Goal: Task Accomplishment & Management: Use online tool/utility

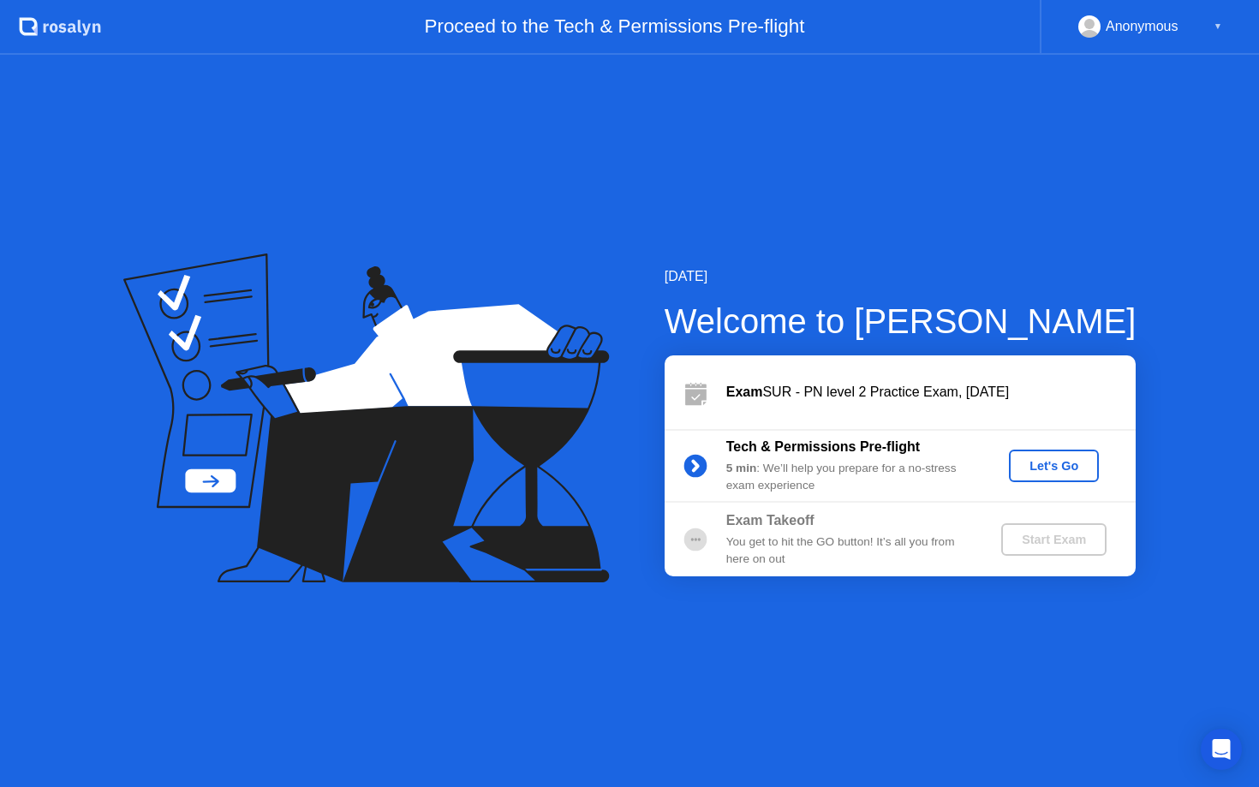
click at [1043, 469] on div "Let's Go" at bounding box center [1054, 466] width 76 height 14
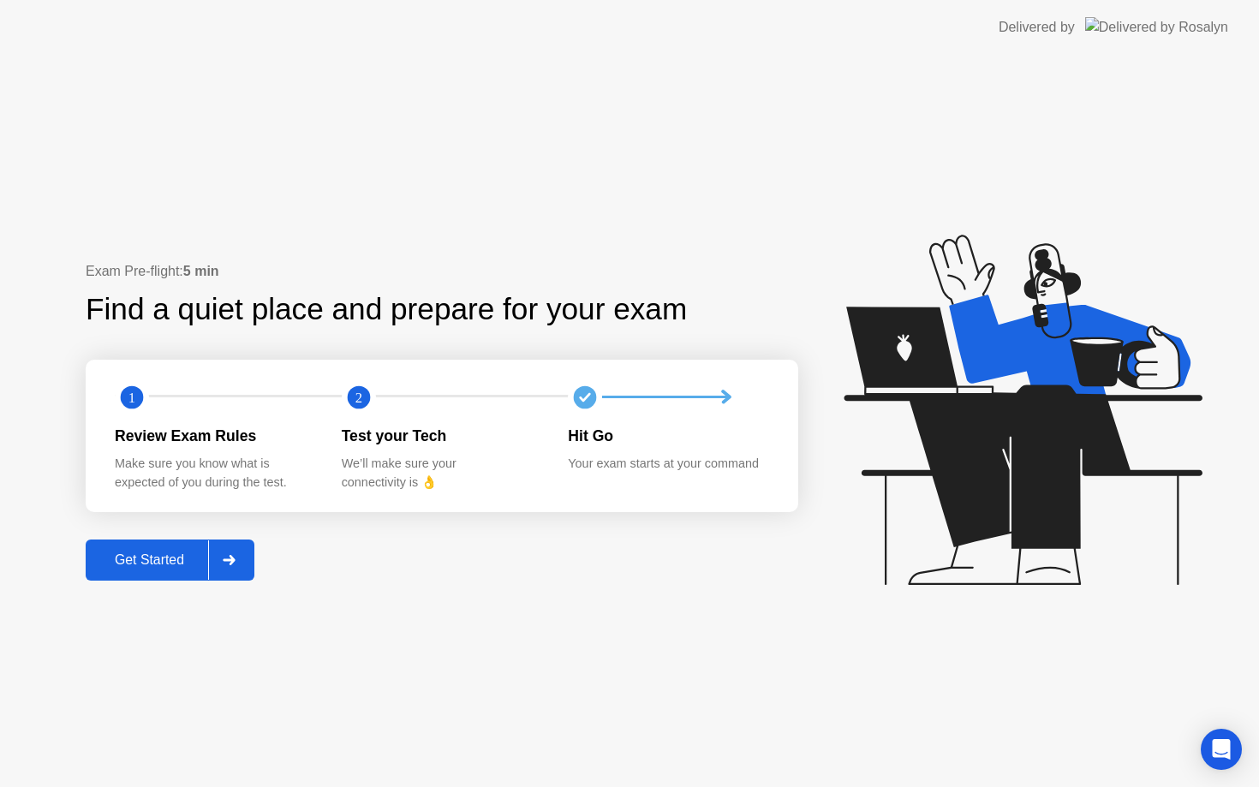
click at [223, 560] on div at bounding box center [228, 559] width 41 height 39
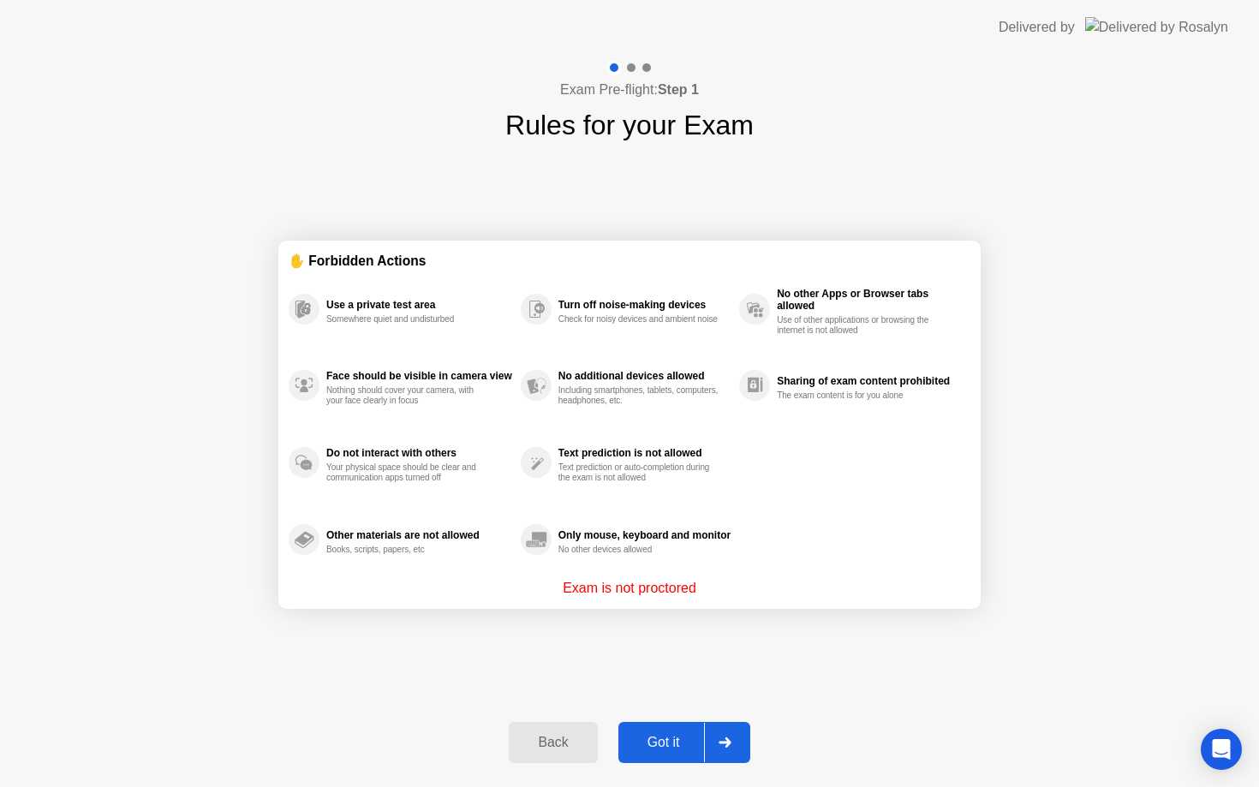
click at [684, 731] on button "Got it" at bounding box center [684, 742] width 132 height 41
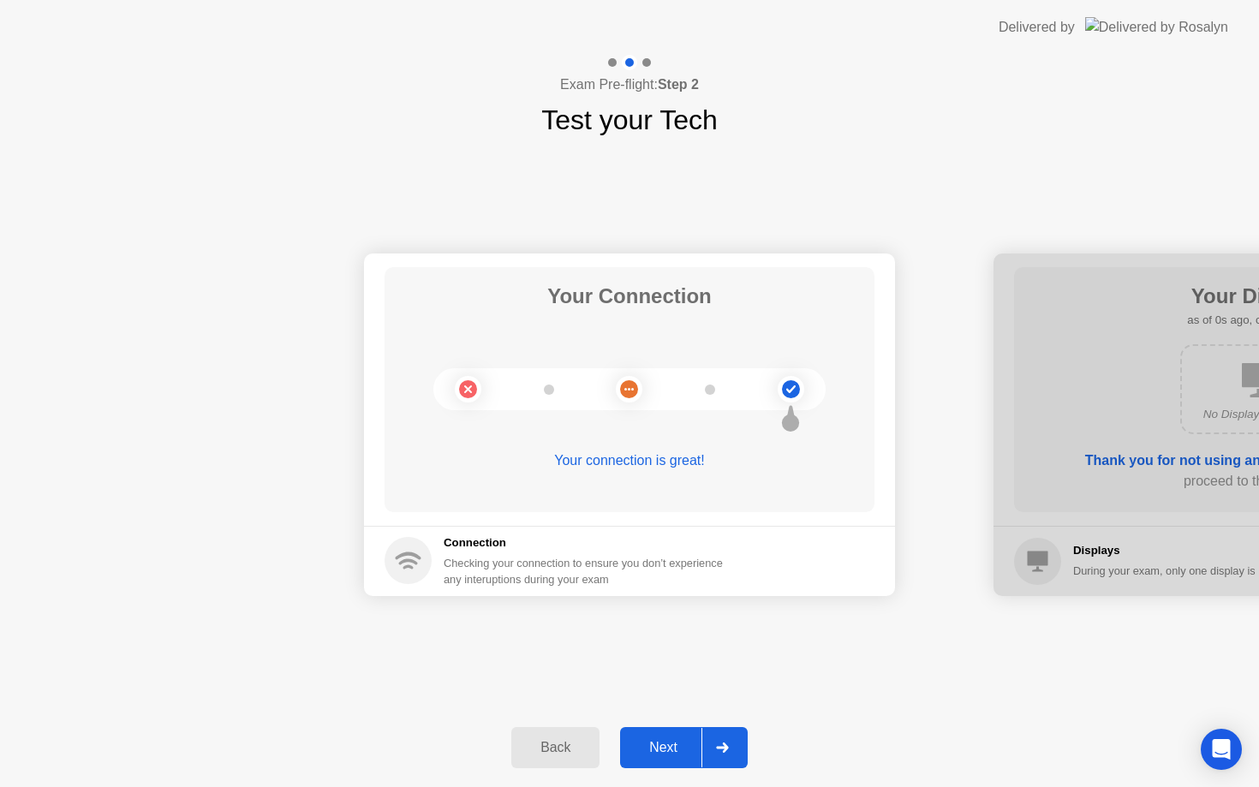
click at [684, 740] on div "Next" at bounding box center [663, 747] width 76 height 15
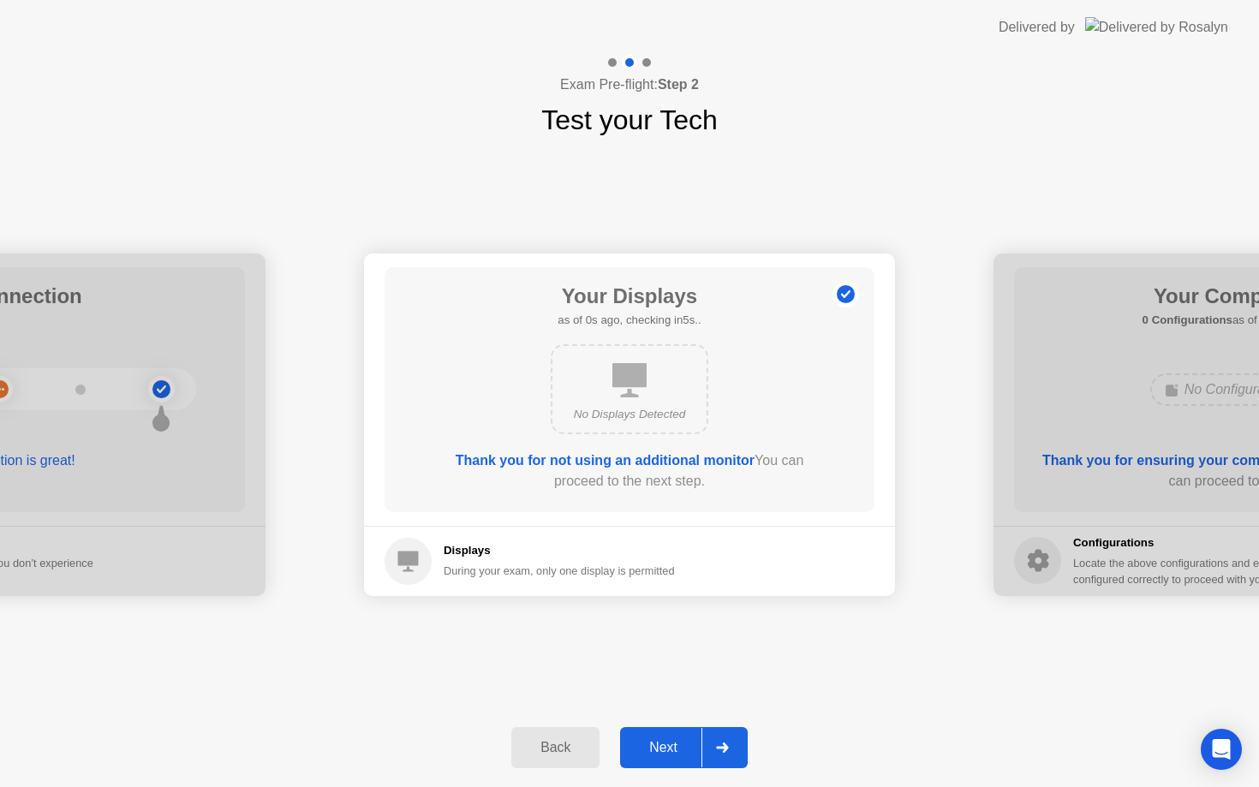
click at [684, 740] on div "Next" at bounding box center [663, 747] width 76 height 15
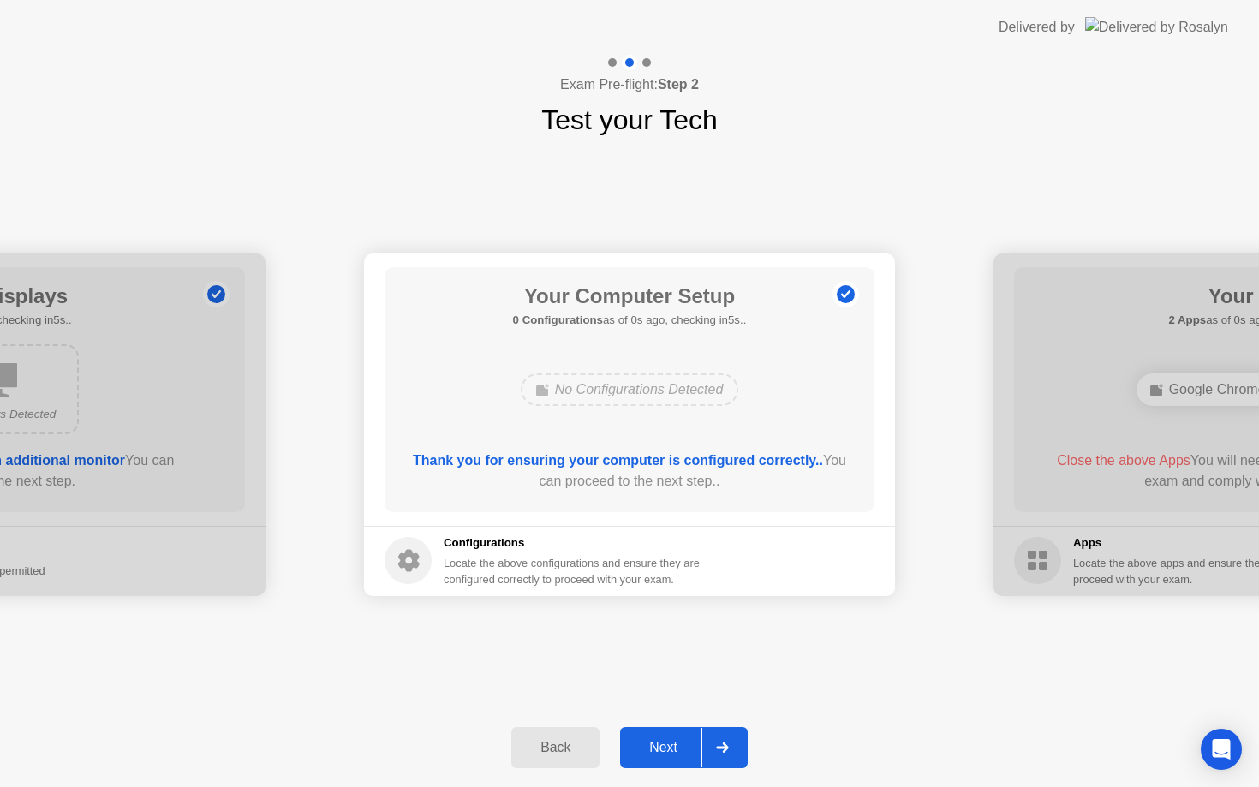
click at [684, 740] on div "Next" at bounding box center [663, 747] width 76 height 15
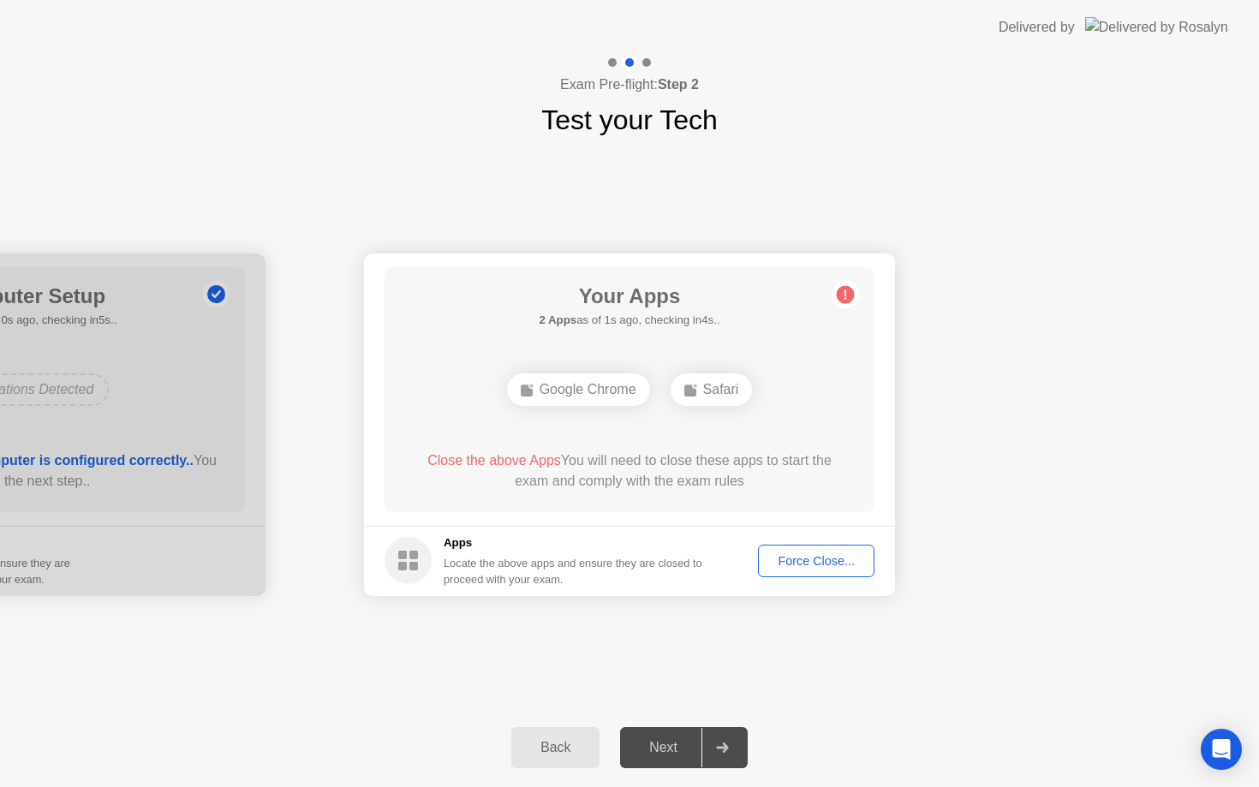
click at [796, 565] on div "Force Close..." at bounding box center [816, 561] width 104 height 14
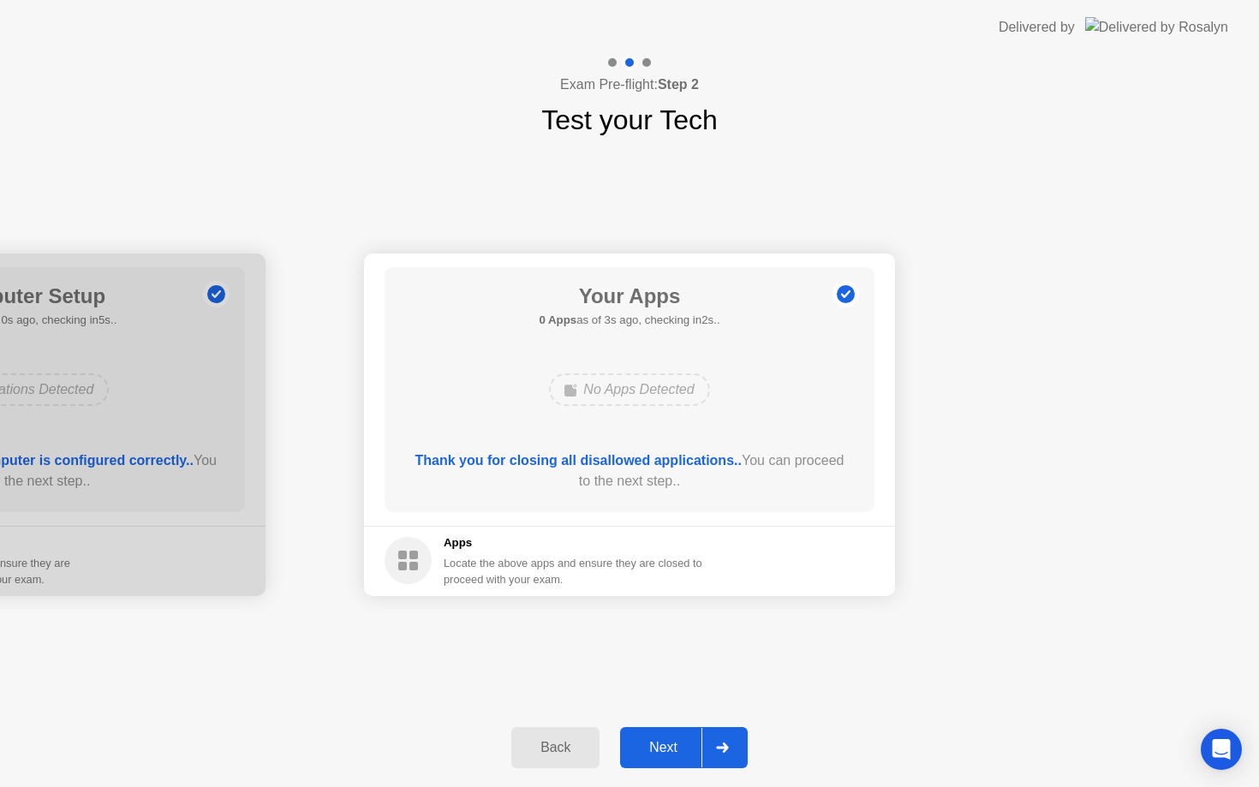
click at [669, 749] on div "Next" at bounding box center [663, 747] width 76 height 15
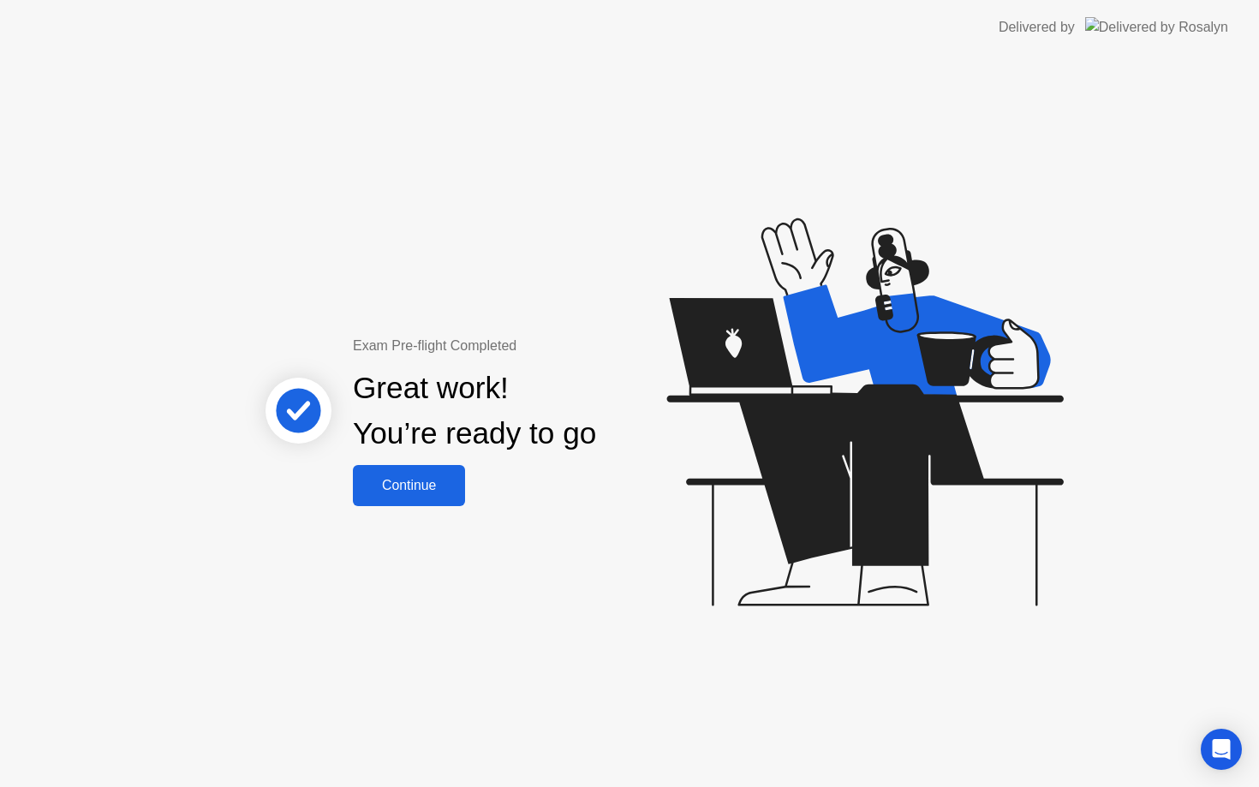
click at [432, 490] on div "Continue" at bounding box center [409, 485] width 102 height 15
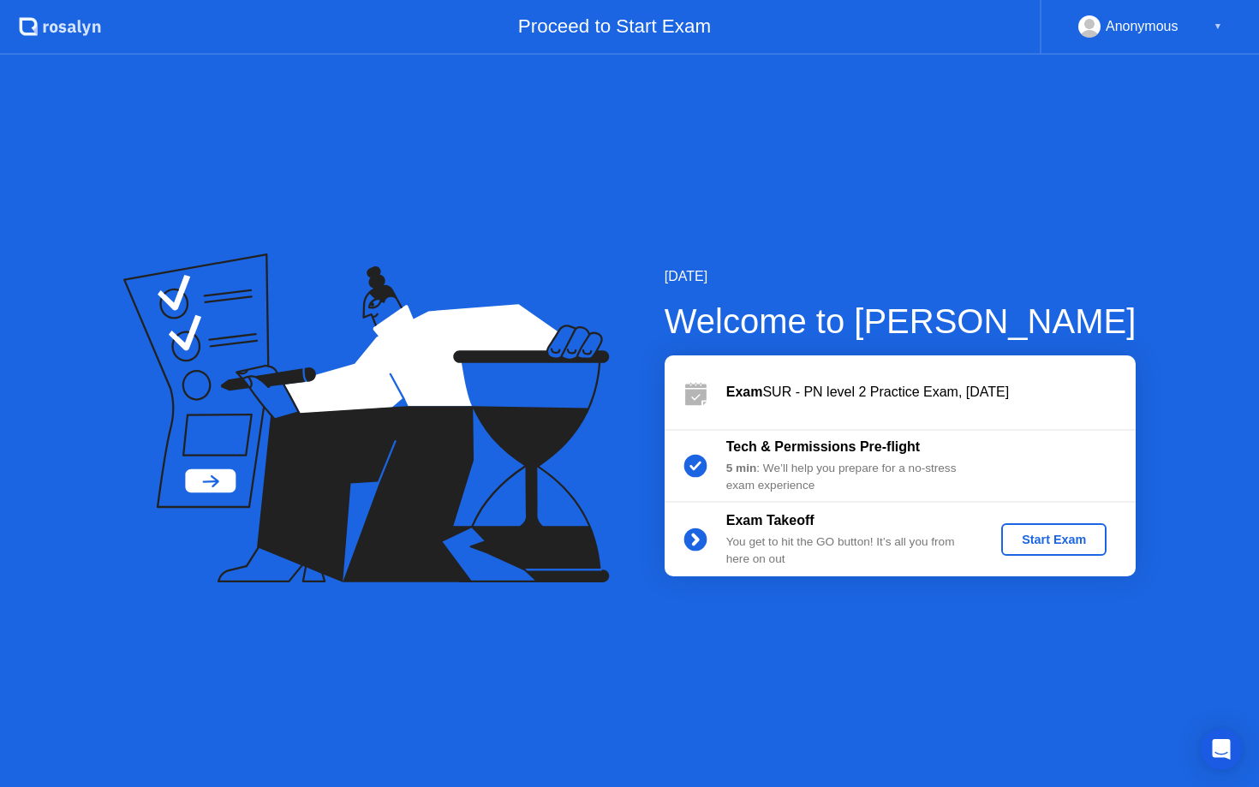
click at [1018, 533] on div "Start Exam" at bounding box center [1054, 540] width 92 height 14
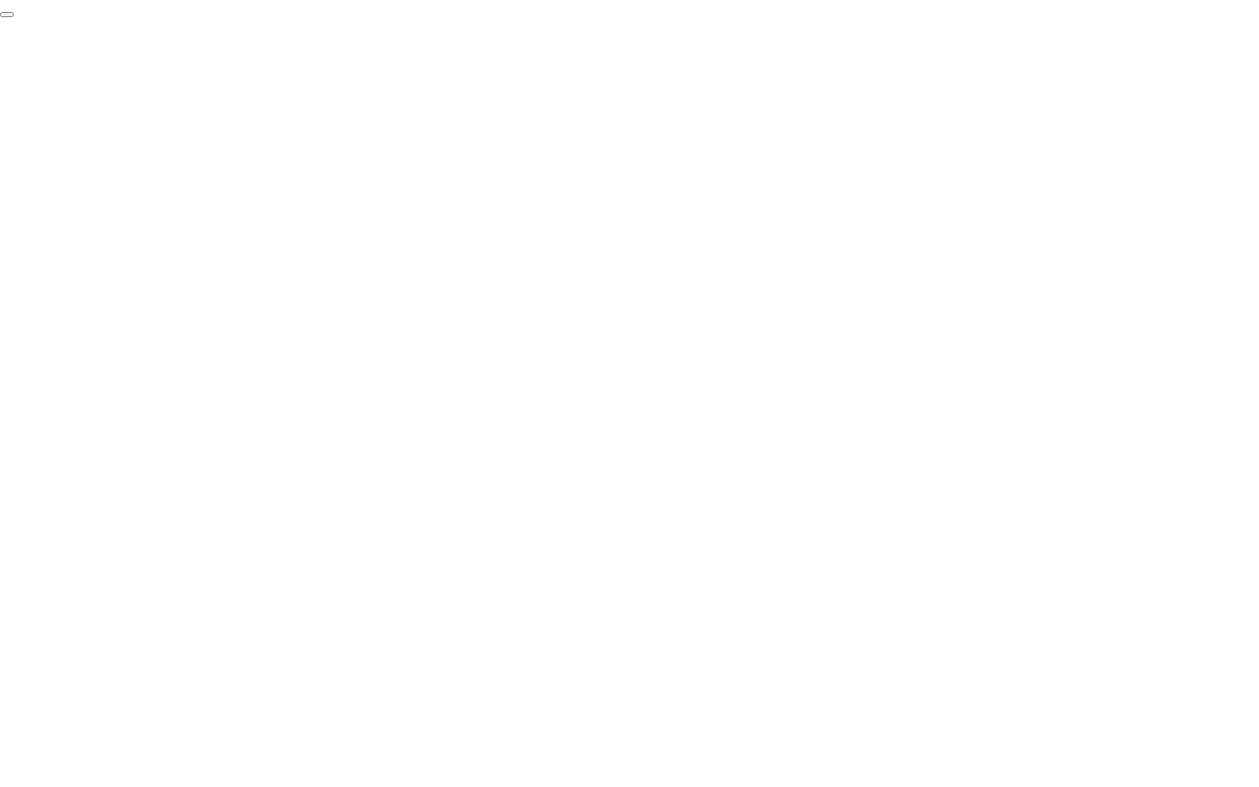
click div "End Proctoring Session"
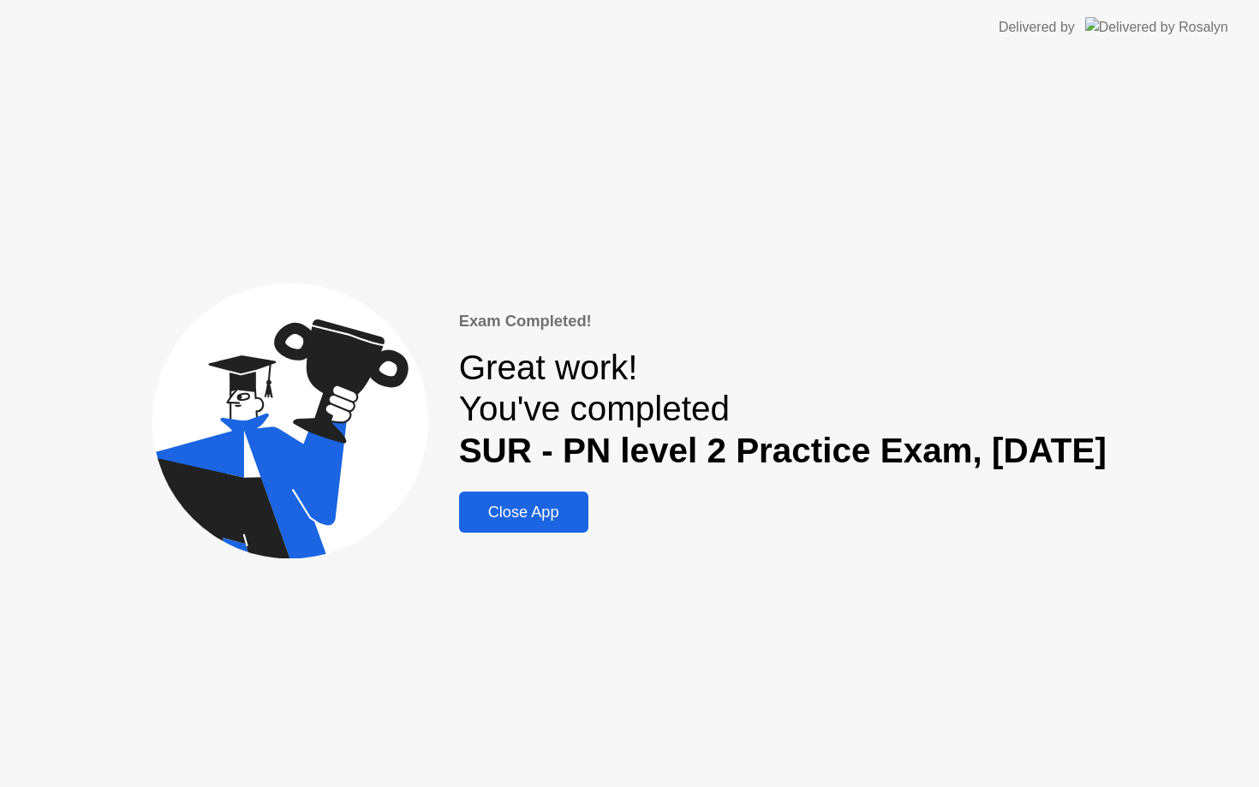
click at [496, 505] on div "Close App" at bounding box center [523, 513] width 119 height 18
